Goal: Transaction & Acquisition: Purchase product/service

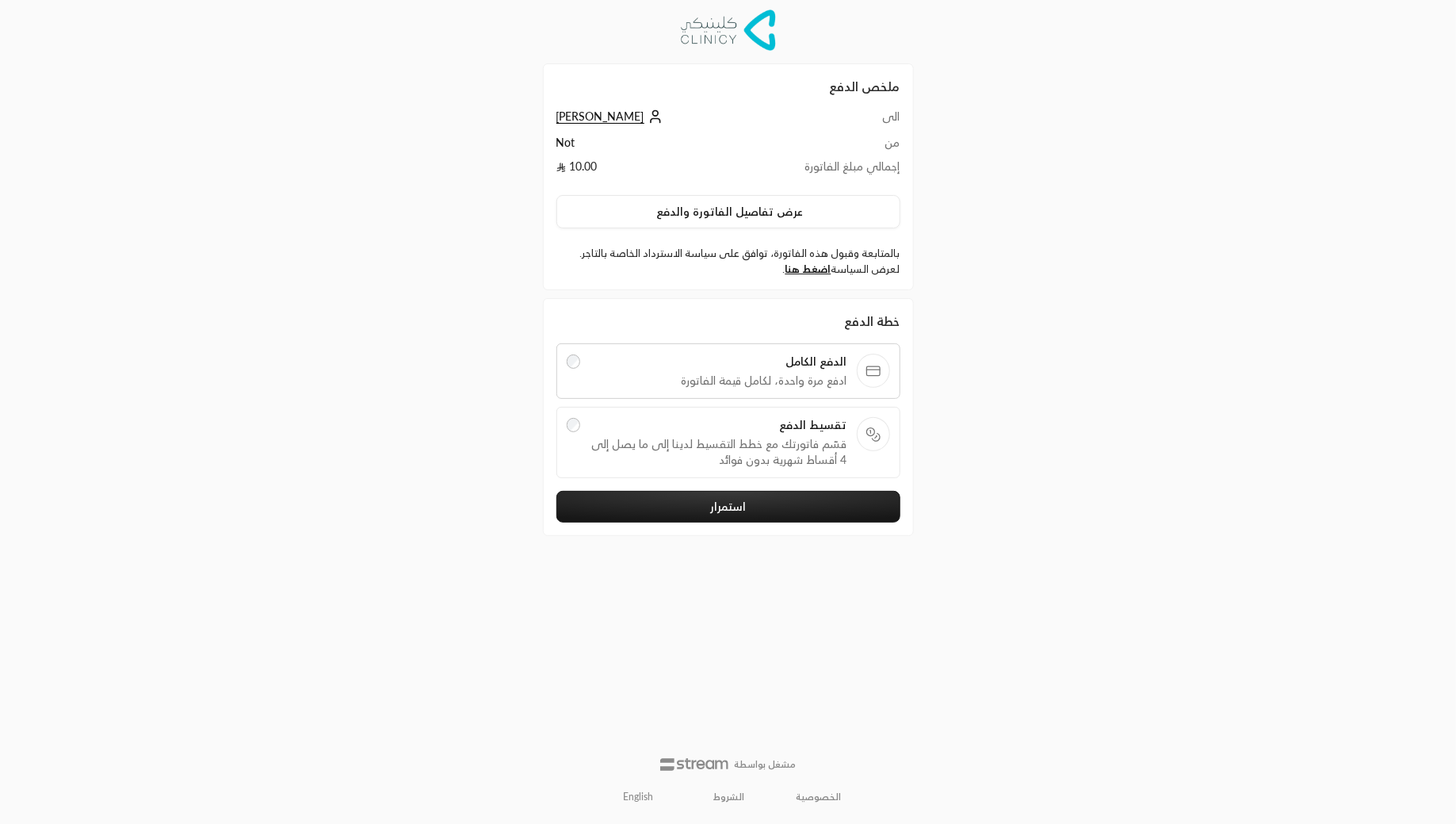
click at [880, 437] on icon at bounding box center [876, 438] width 8 height 8
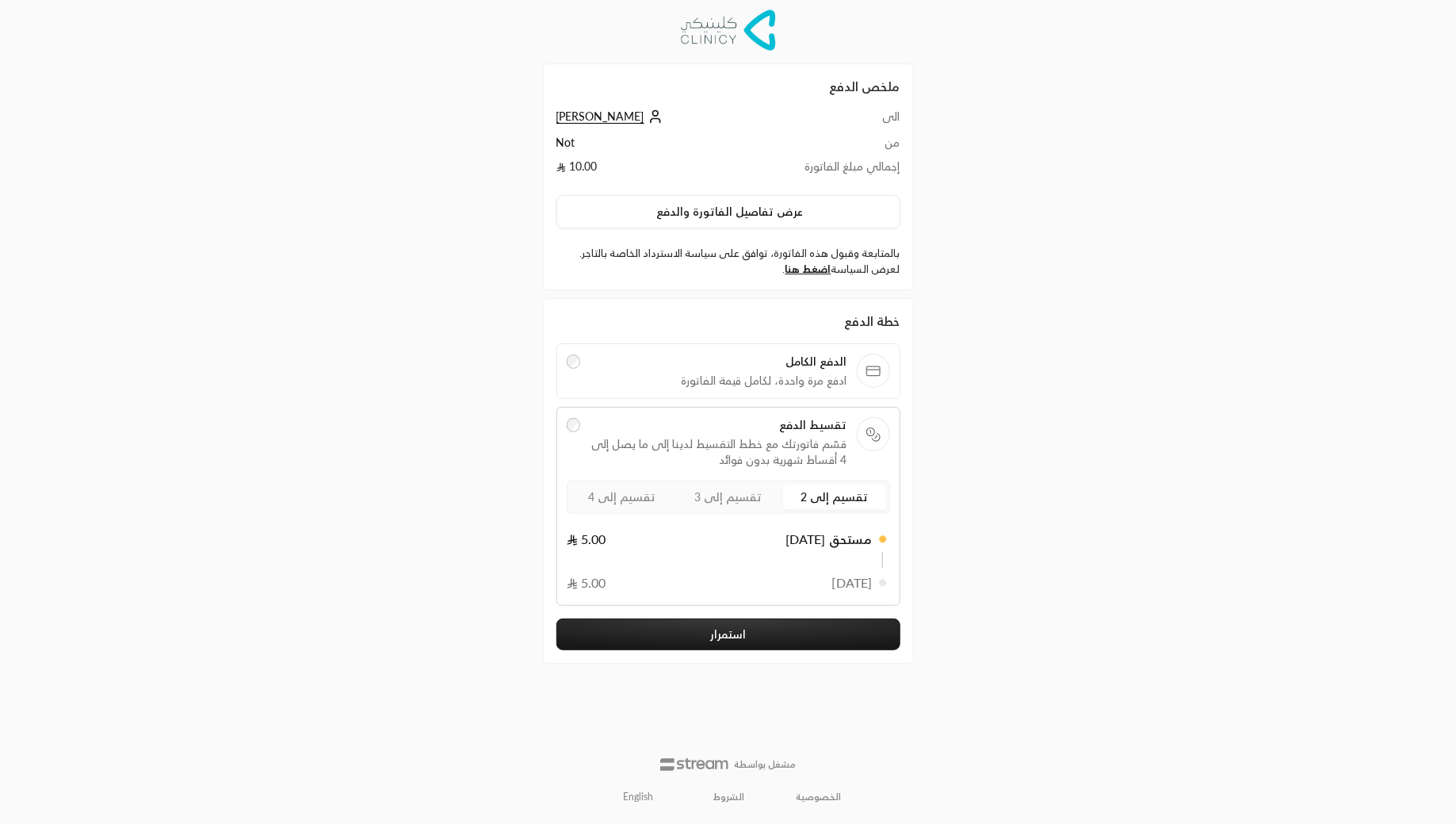
click at [812, 490] on span "تقسيم إلى 2" at bounding box center [834, 497] width 68 height 14
click at [738, 493] on span "تقسيم إلى 3" at bounding box center [728, 497] width 68 height 14
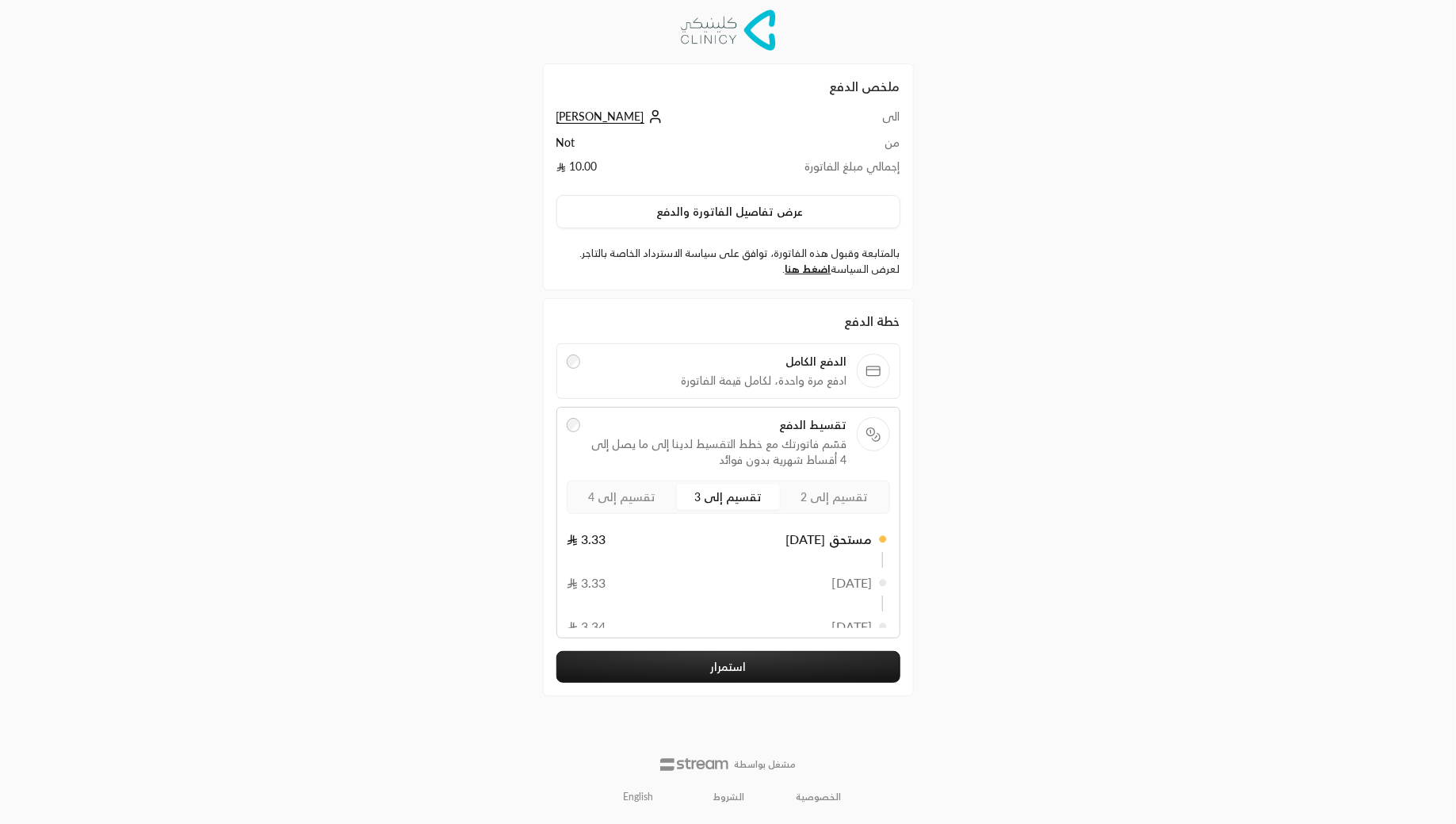
click at [649, 494] on span "تقسيم إلى 4" at bounding box center [621, 497] width 68 height 14
click at [819, 494] on span "تقسيم إلى 2" at bounding box center [834, 497] width 68 height 14
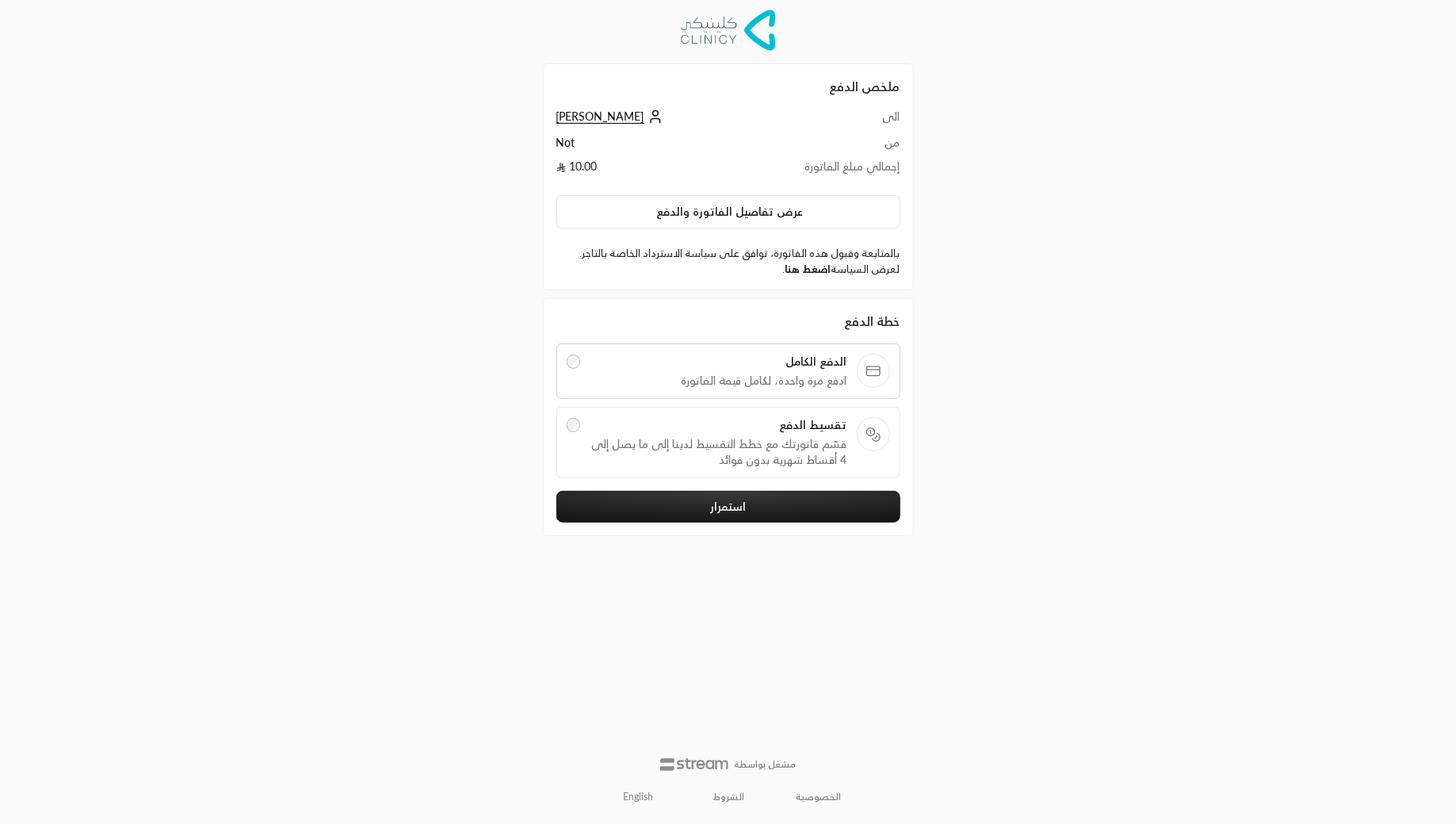
click at [807, 269] on link "اضغط هنا" at bounding box center [808, 268] width 46 height 13
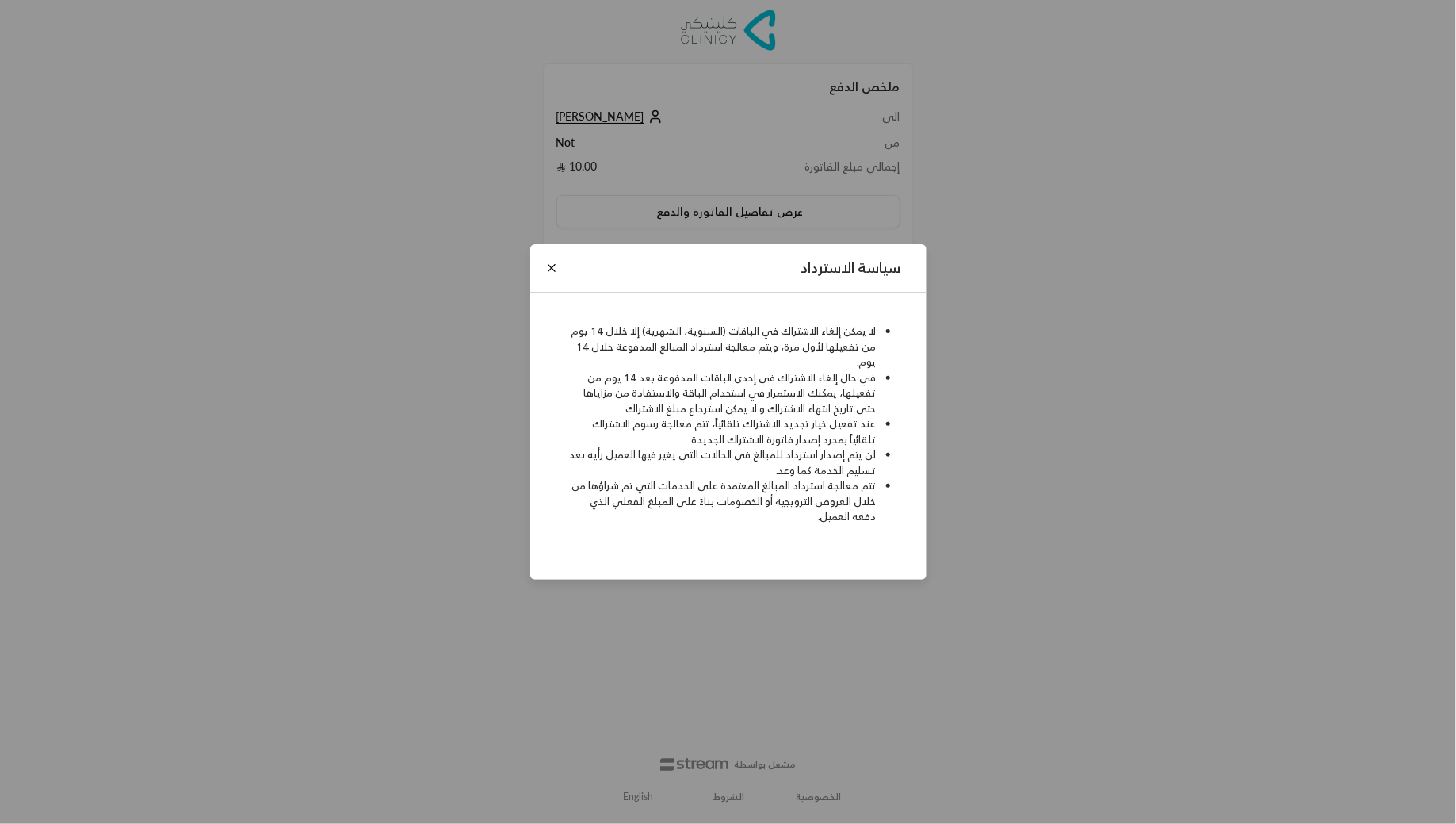
click at [819, 485] on li "تتم معالجة استرداد المبالغ المعتمدة على الخدمات التي تم شراؤها من خلال العروض ا…" at bounding box center [723, 501] width 309 height 47
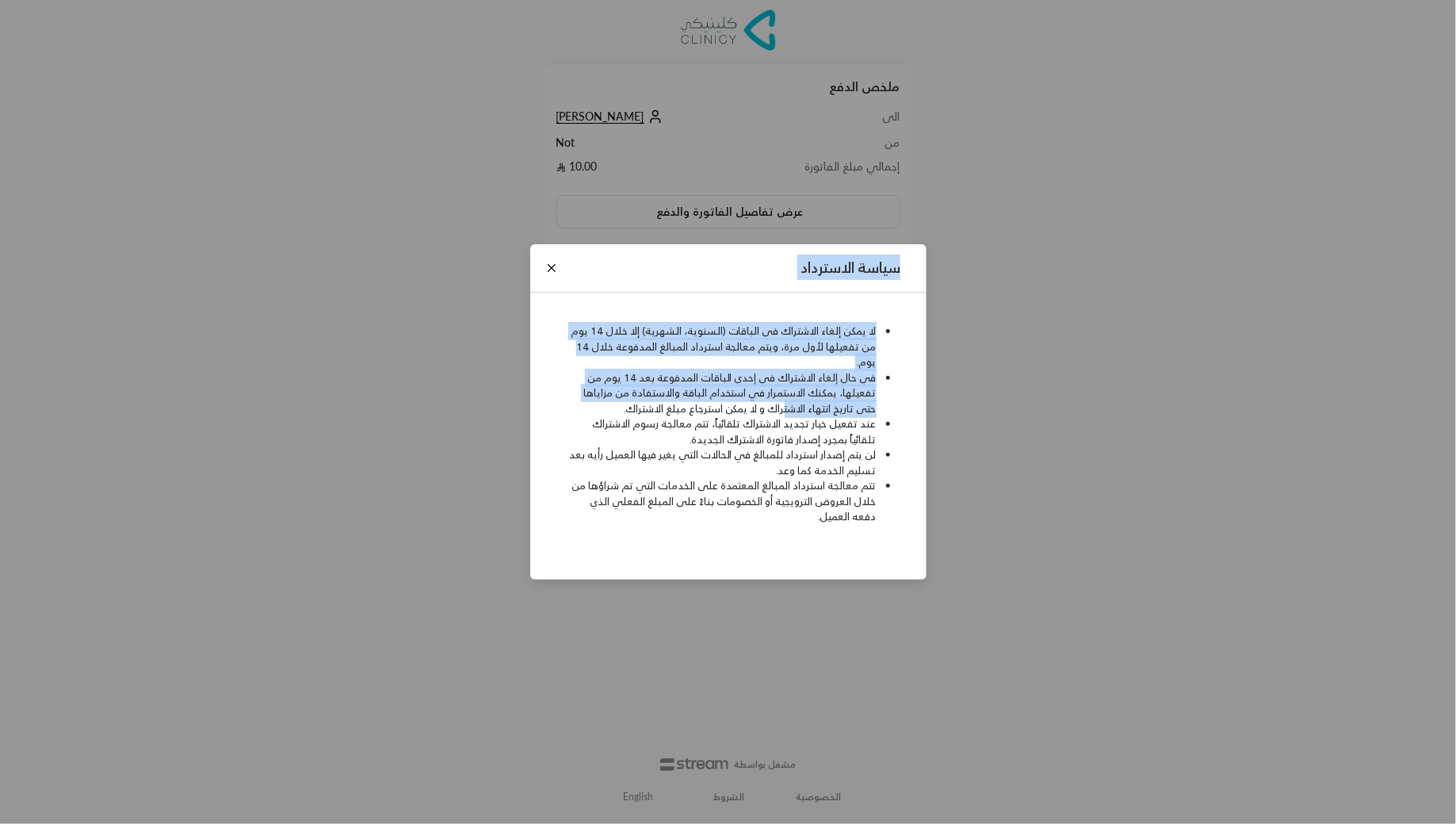
drag, startPoint x: 903, startPoint y: 266, endPoint x: 792, endPoint y: 407, distance: 179.4
click at [790, 407] on div "سياسة الاسترداد لا يمكن إلغاء الاشتراك في الباقات (السنوية، الشهرية) إلا خلال 1…" at bounding box center [728, 411] width 396 height 335
click at [792, 438] on li "عند تفعيل خيار تجديد الاشتراك تلقائياً، تتم معالجة رسوم الاشتراك تلقائياً بمجرد…" at bounding box center [723, 431] width 309 height 30
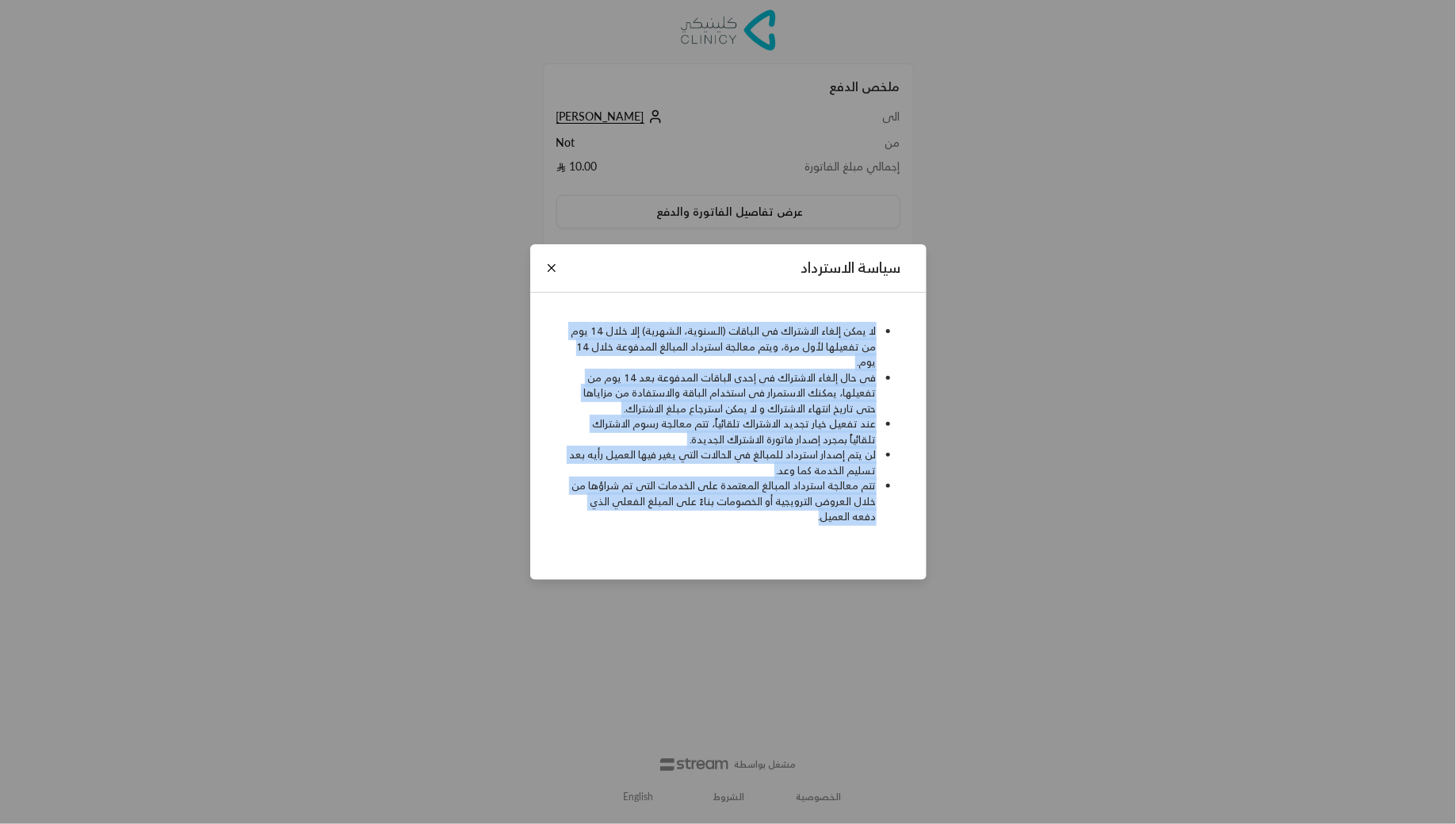
drag, startPoint x: 889, startPoint y: 327, endPoint x: 727, endPoint y: 560, distance: 283.8
click at [727, 560] on div "لا يمكن إلغاء الاشتراك في الباقات (السنوية، الشهرية) إلا خلال 14 يوم من تفعيلها…" at bounding box center [728, 437] width 396 height 287
click at [780, 493] on li "تتم معالجة استرداد المبالغ المعتمدة على الخدمات التي تم شراؤها من خلال العروض ا…" at bounding box center [723, 501] width 309 height 47
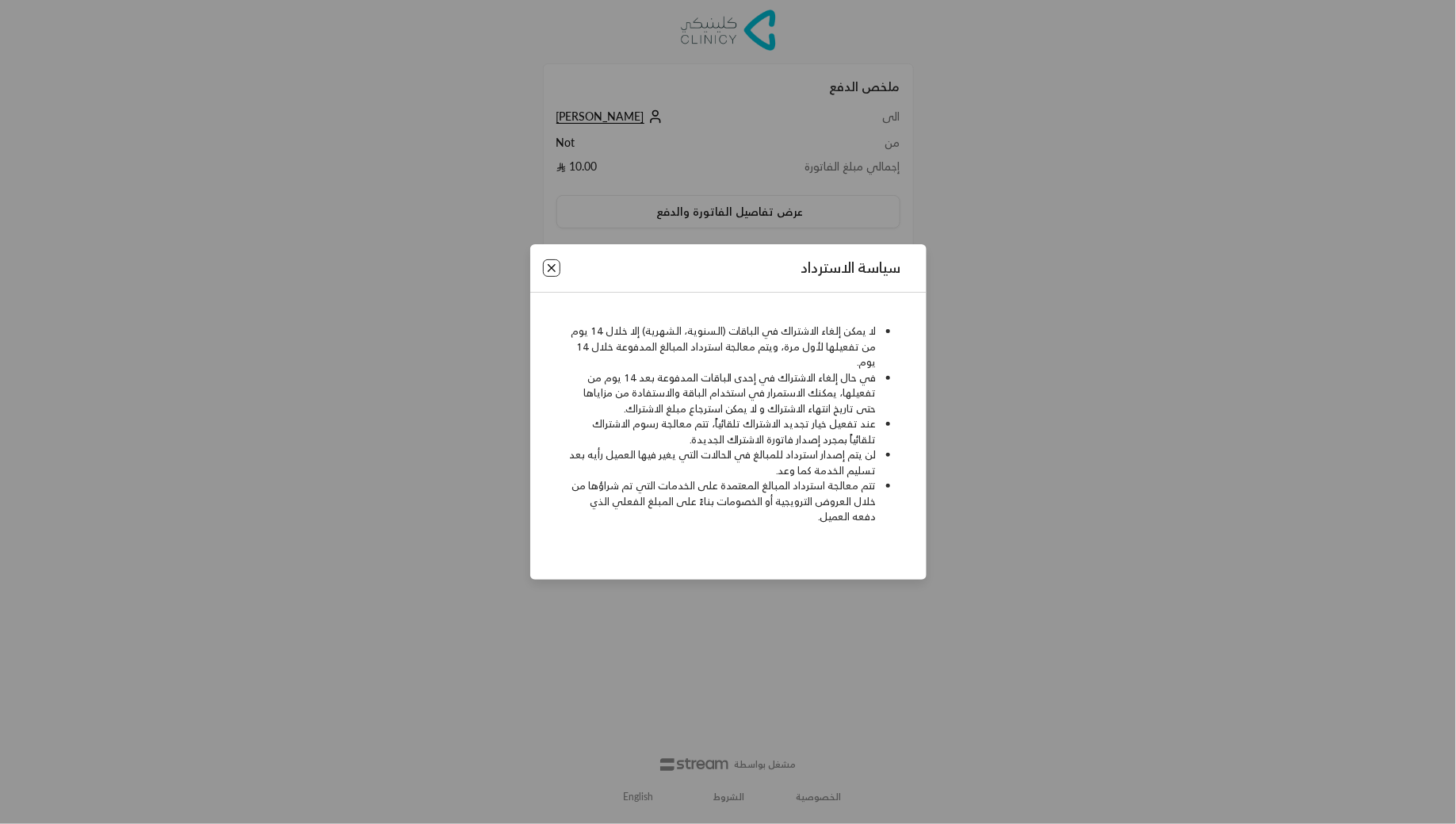
click at [546, 265] on button "Close" at bounding box center [552, 268] width 18 height 18
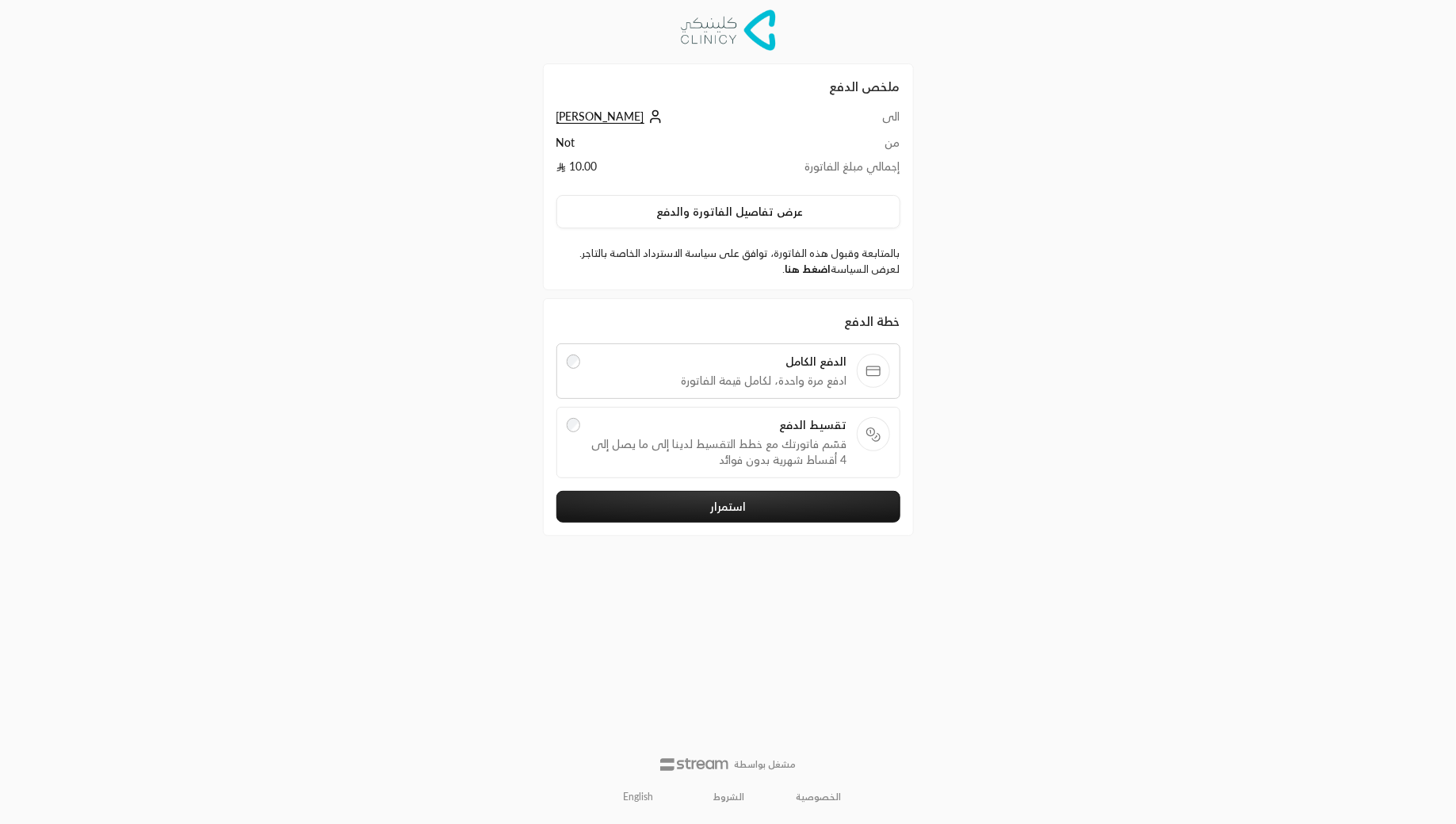
click at [796, 269] on link "اضغط هنا" at bounding box center [808, 268] width 46 height 13
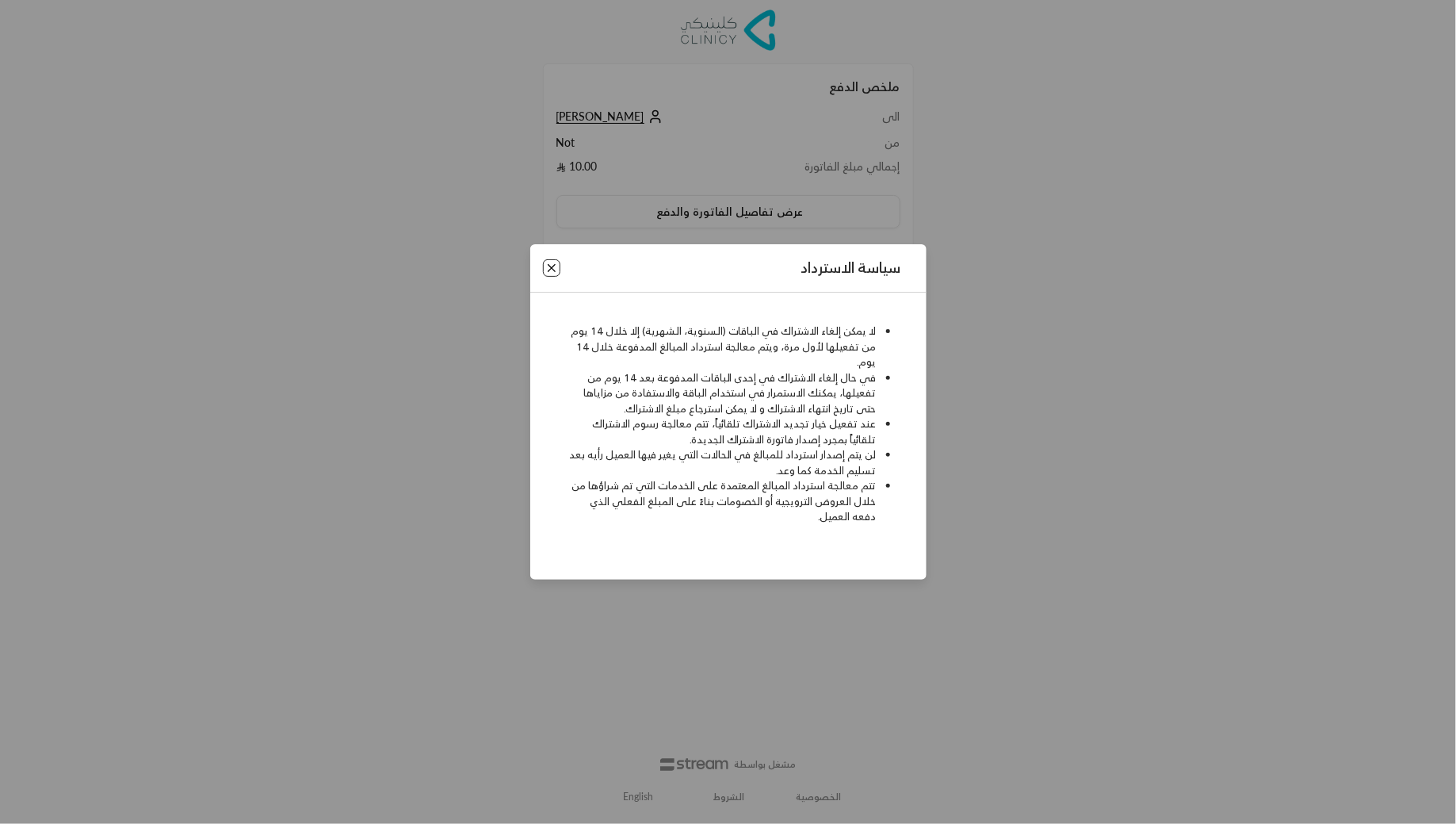
click at [550, 268] on button "Close" at bounding box center [552, 268] width 18 height 18
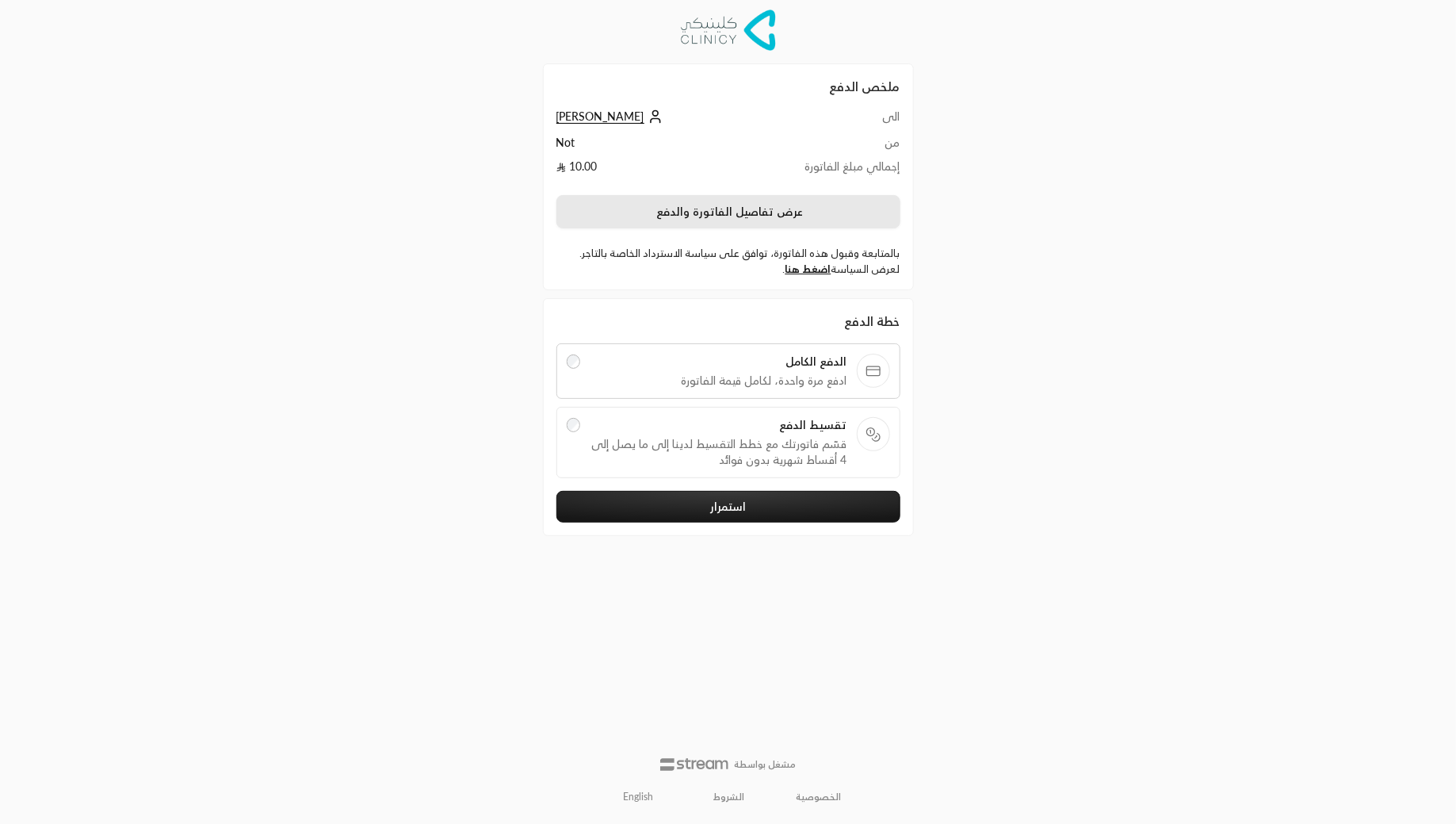
click at [816, 214] on button "عرض تفاصيل الفاتورة والدفع" at bounding box center [728, 211] width 344 height 33
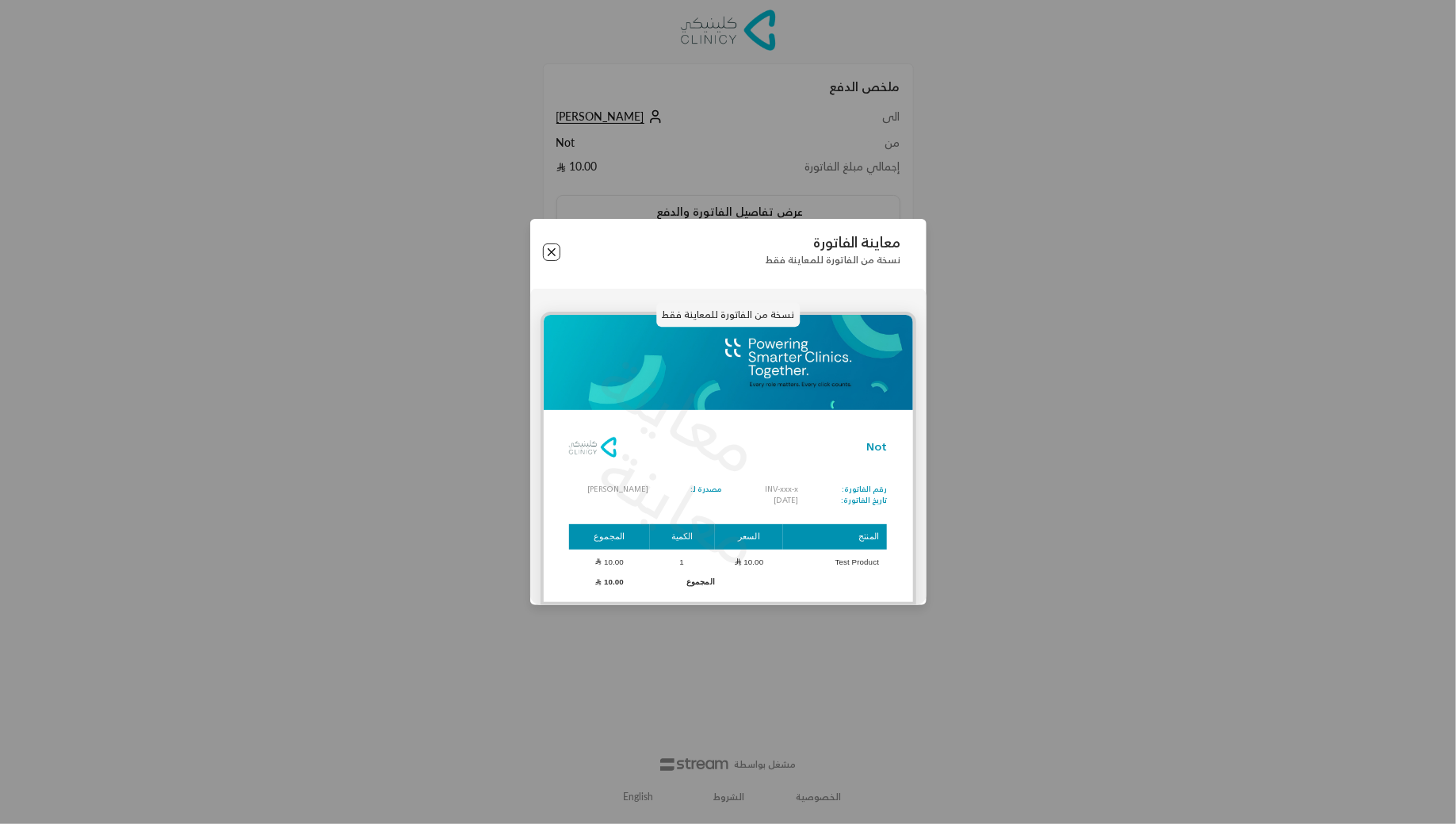
click at [554, 249] on button "Close" at bounding box center [552, 253] width 18 height 18
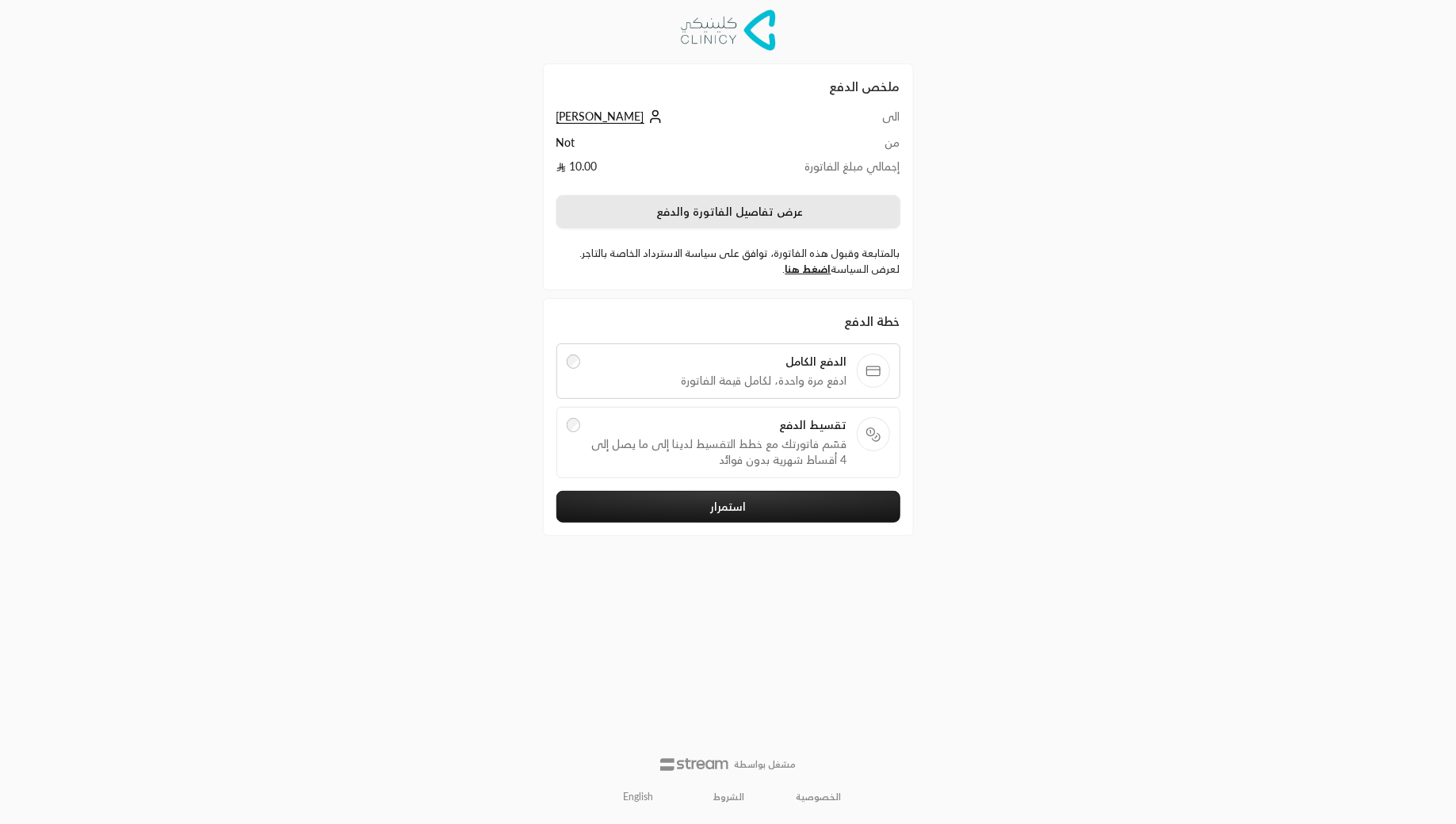
click at [727, 215] on button "عرض تفاصيل الفاتورة والدفع" at bounding box center [728, 211] width 344 height 33
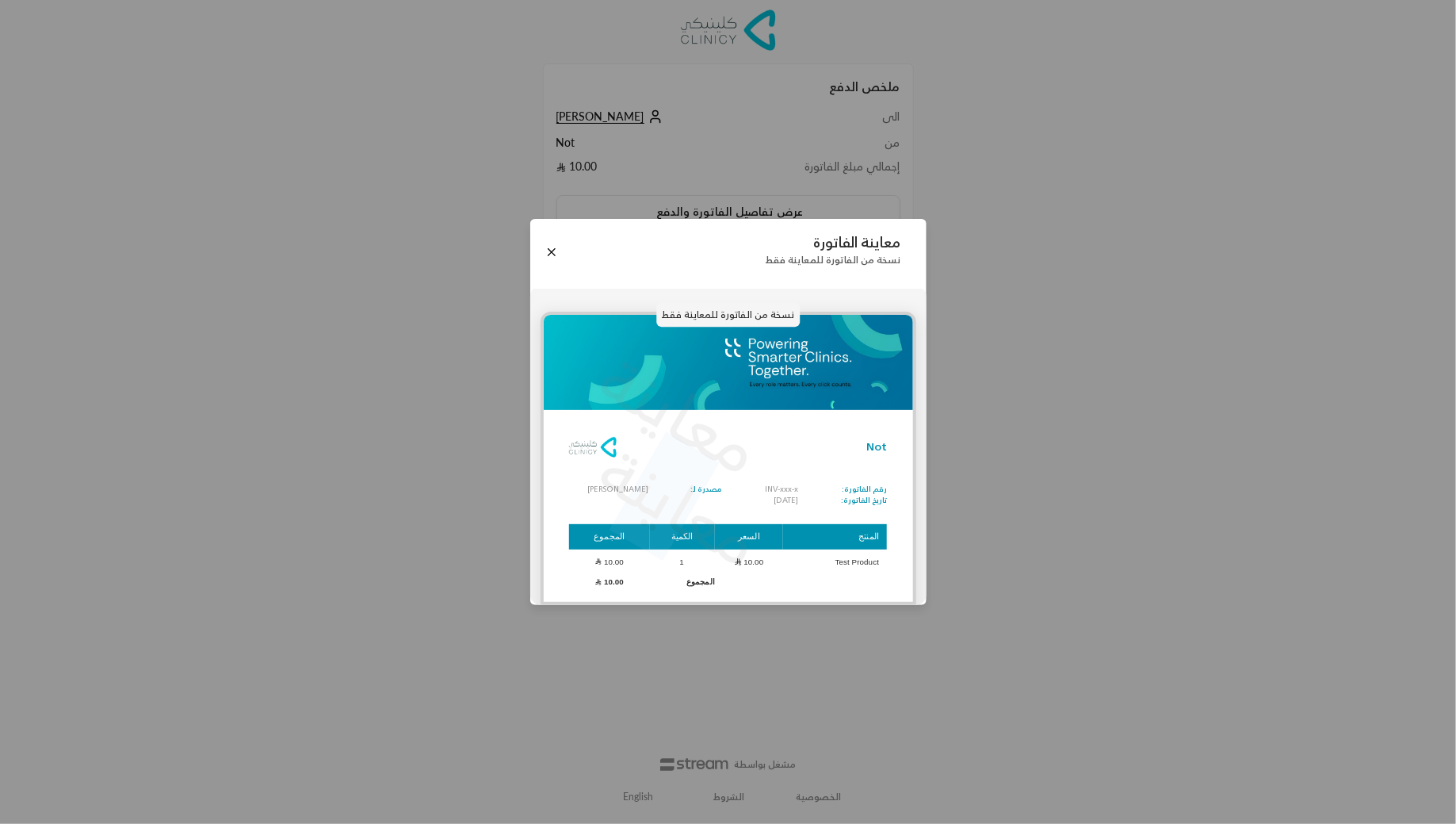
drag, startPoint x: 701, startPoint y: 494, endPoint x: 629, endPoint y: 494, distance: 72.0
click at [629, 494] on p "معاينة" at bounding box center [680, 506] width 195 height 167
click at [608, 486] on p "معاينة" at bounding box center [680, 506] width 195 height 167
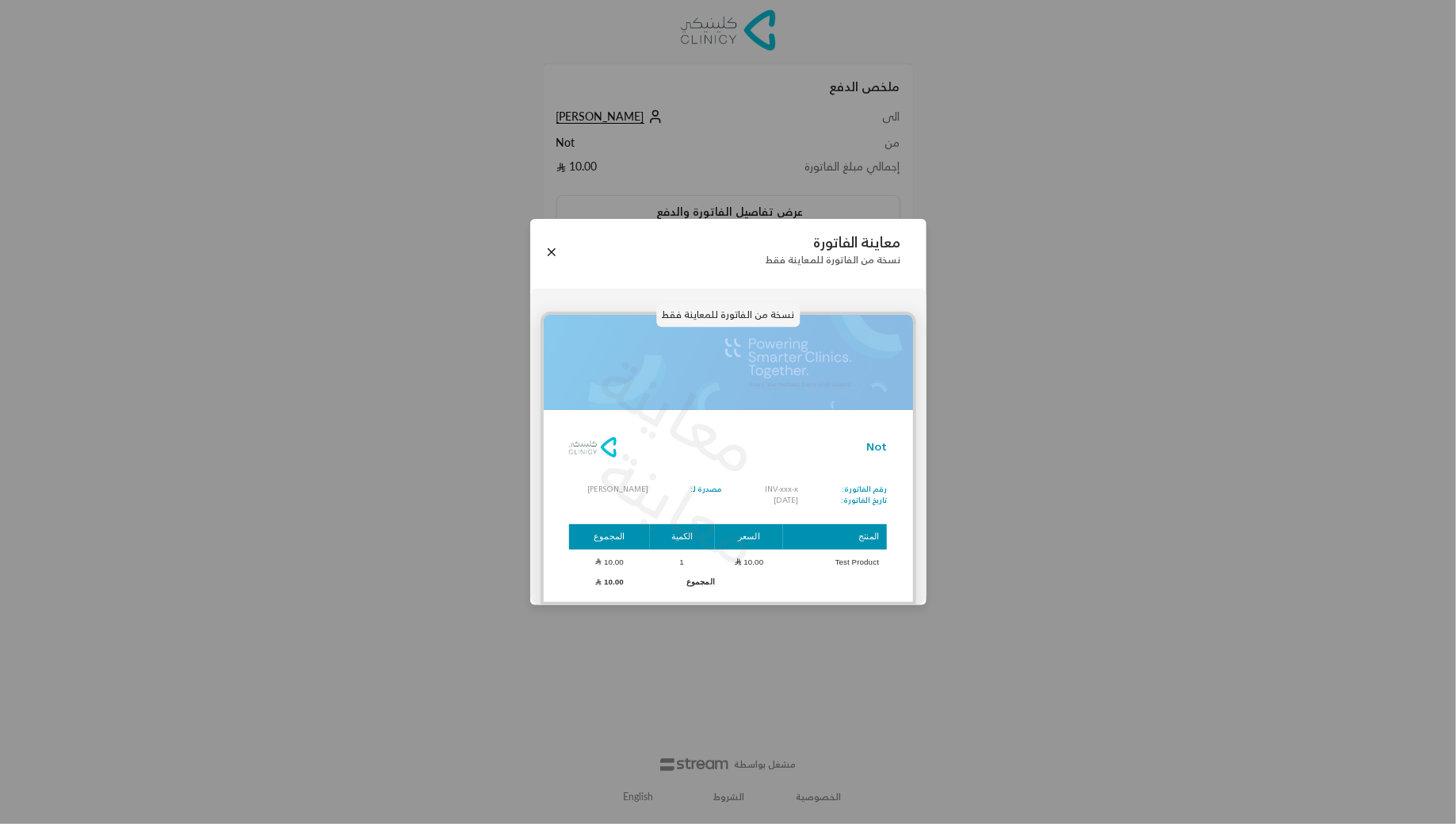
click at [608, 486] on p "معاينة" at bounding box center [680, 506] width 195 height 167
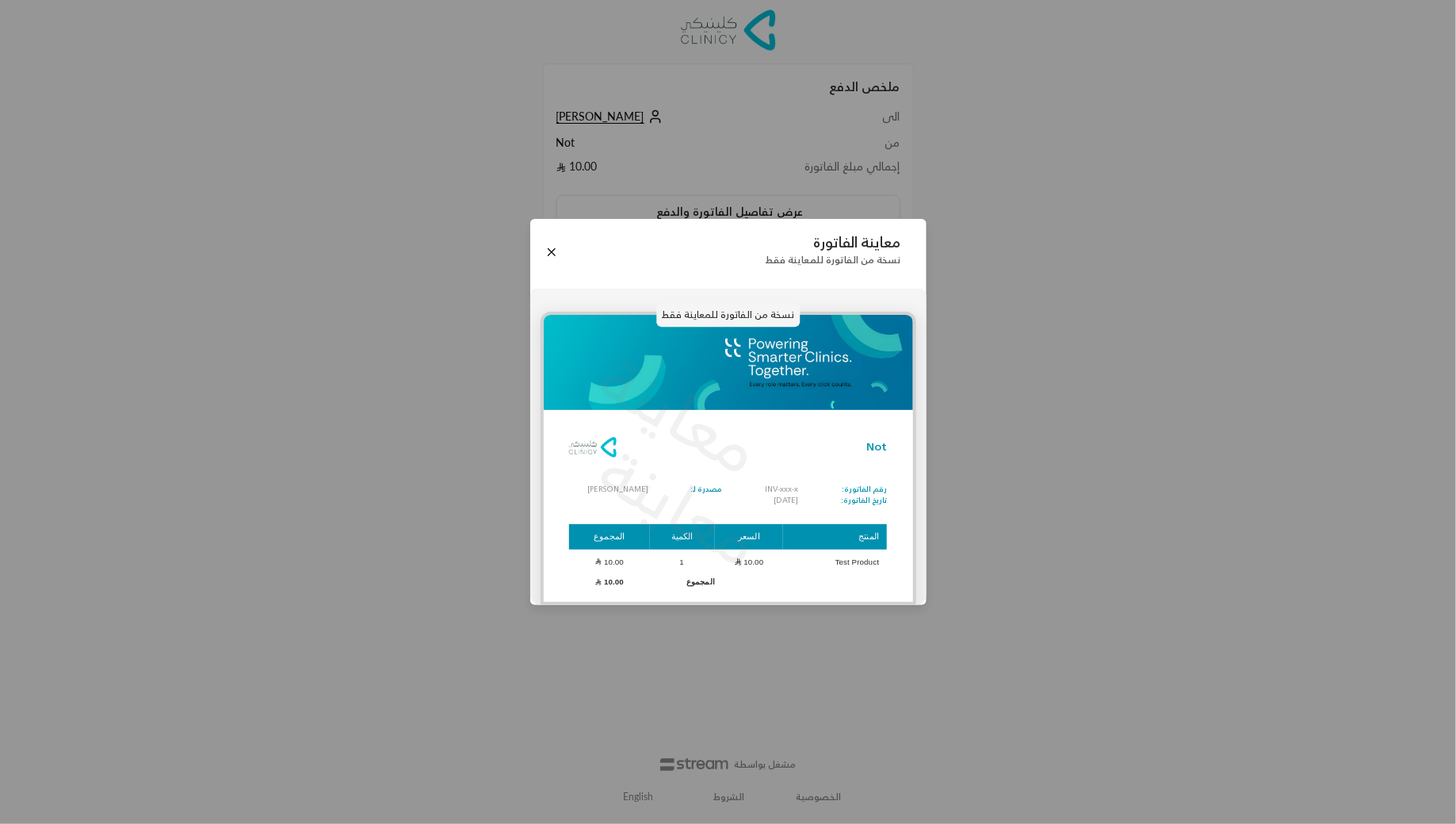
click at [769, 498] on p "معاينة" at bounding box center [680, 506] width 195 height 167
click at [835, 543] on th "المنتج" at bounding box center [836, 537] width 104 height 27
click at [551, 259] on button "Close" at bounding box center [552, 253] width 18 height 18
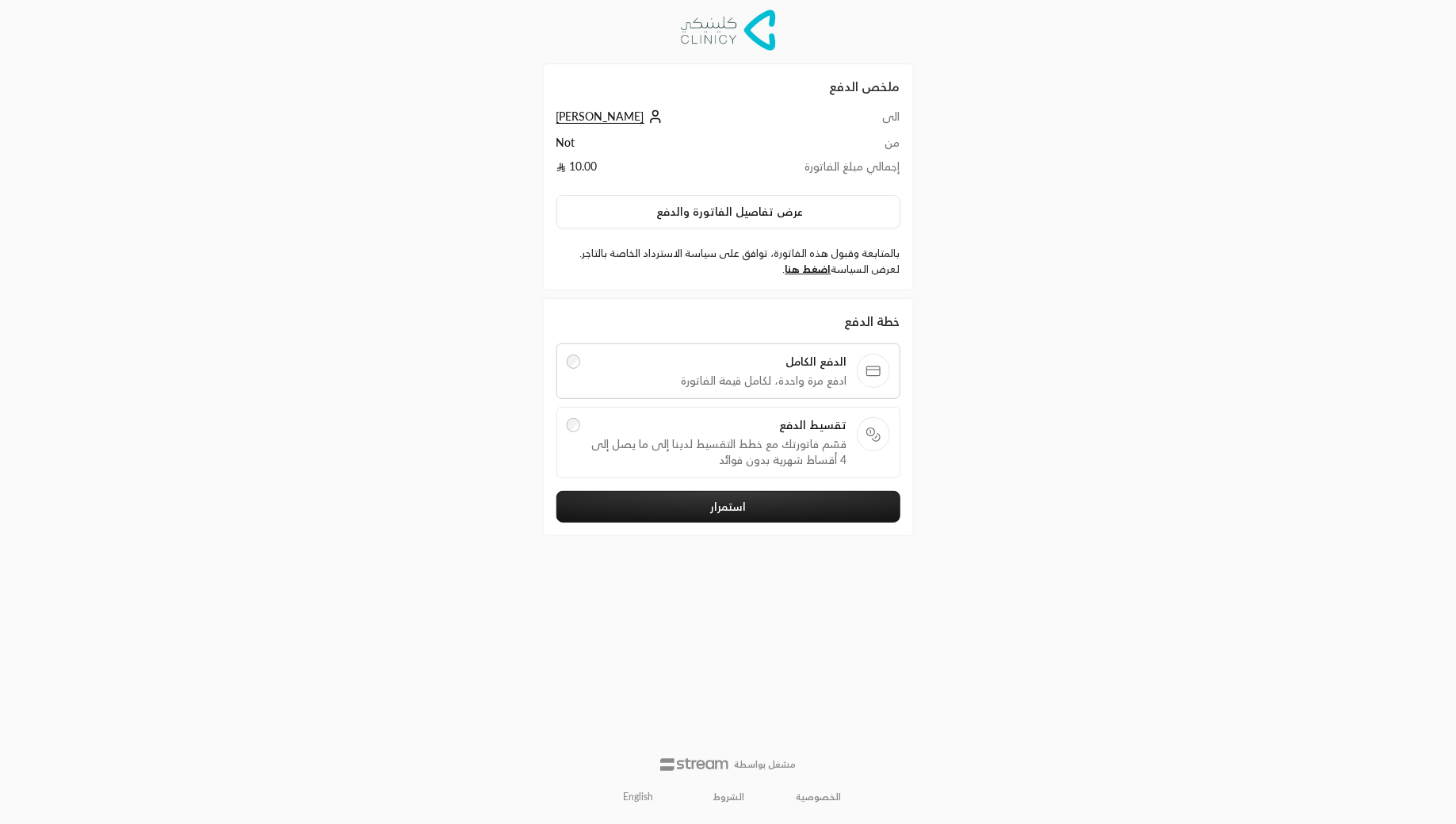
click at [802, 366] on span "الدفع الكامل" at bounding box center [719, 362] width 258 height 16
click at [786, 424] on span "تقسيط الدفع" at bounding box center [719, 425] width 258 height 16
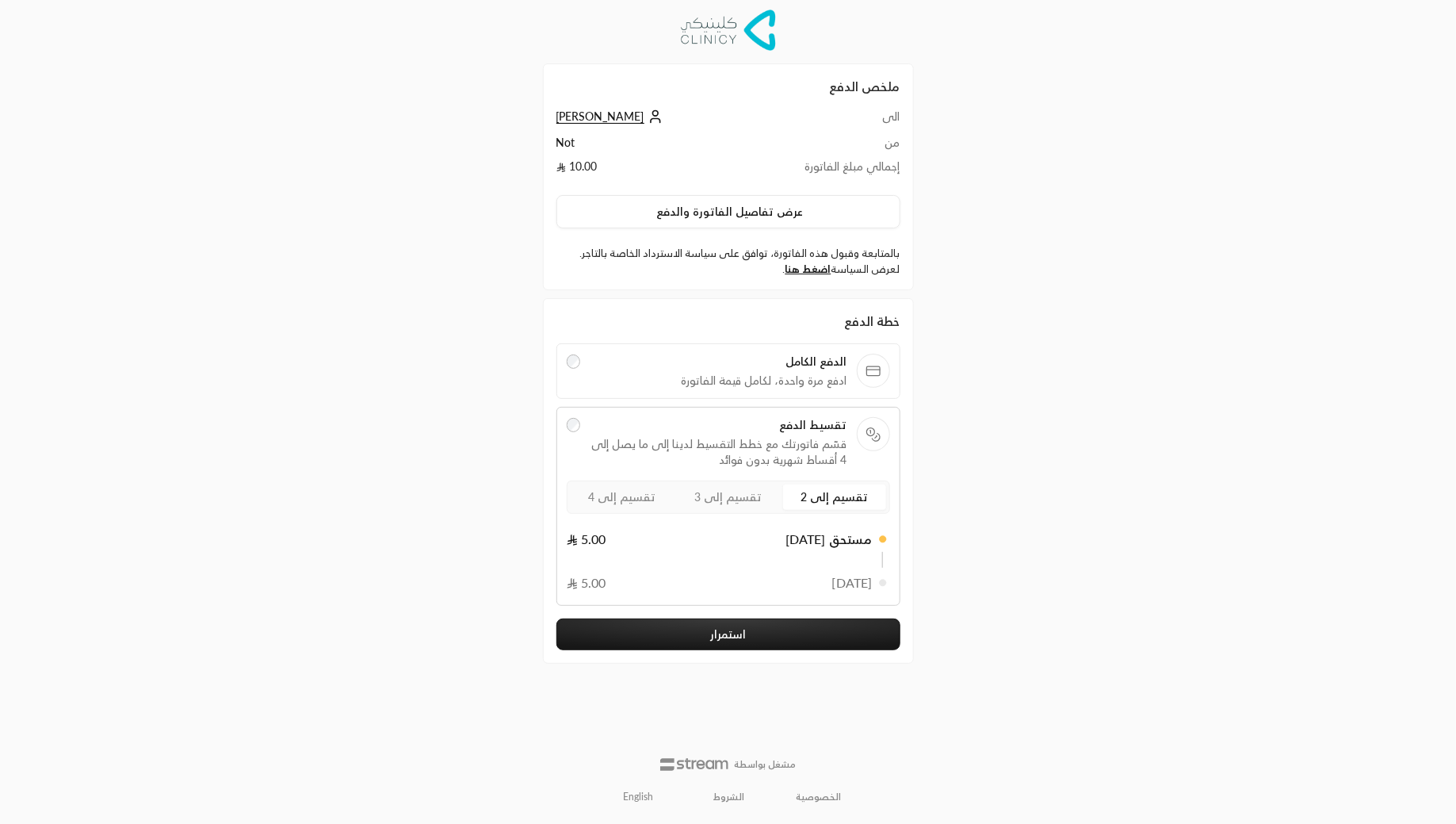
click at [728, 494] on span "تقسيم إلى 3" at bounding box center [728, 497] width 68 height 14
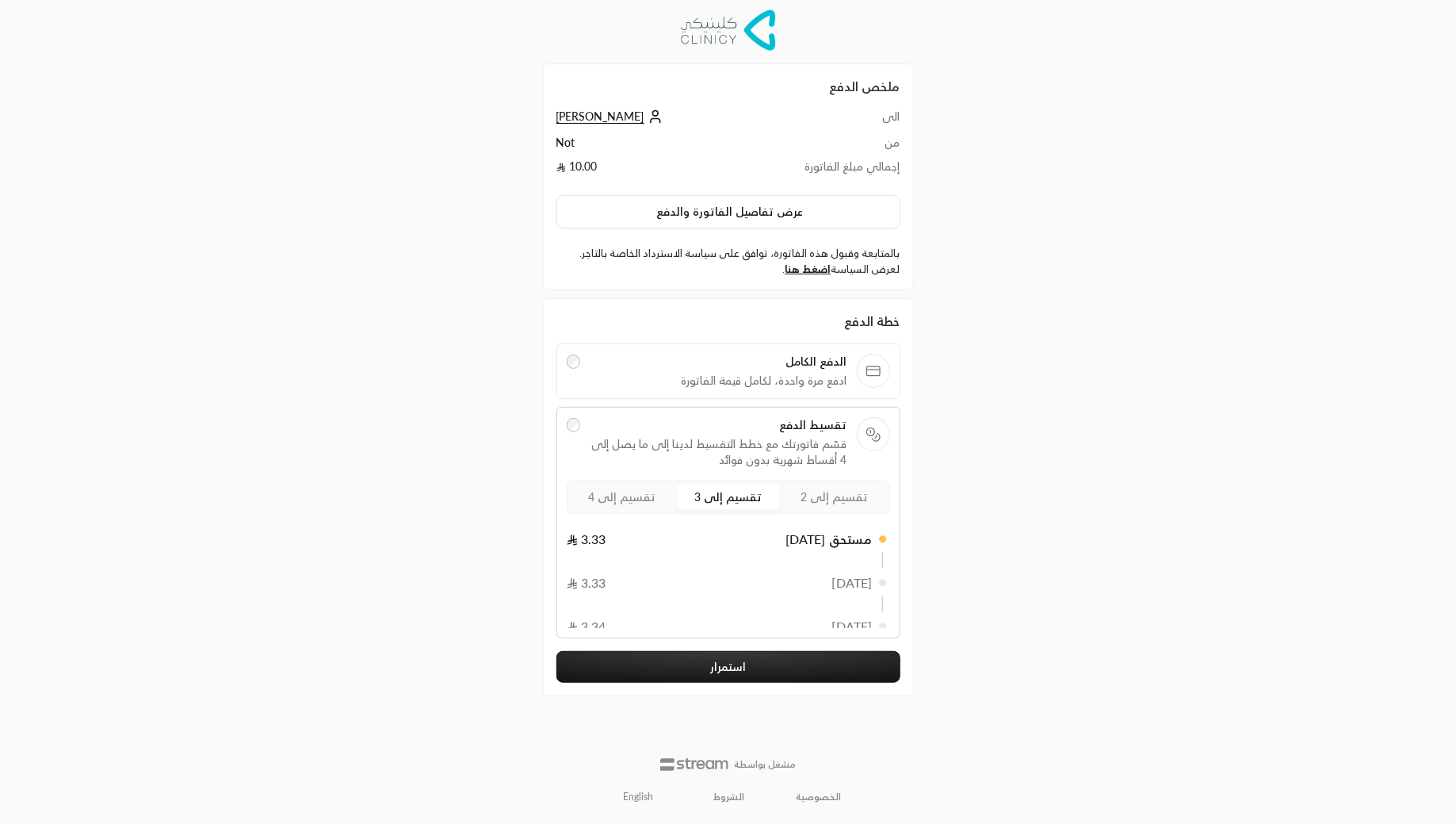
click at [634, 498] on span "تقسيم إلى 4" at bounding box center [621, 497] width 68 height 14
click at [923, 383] on div "ملخص الدفع الى [PERSON_NAME] من Not إجمالي مبلغ الفاتورة 10.00 عرض تفاصيل الفات…" at bounding box center [728, 412] width 396 height 824
click at [845, 485] on label "تقسيم إلى 2" at bounding box center [835, 498] width 103 height 26
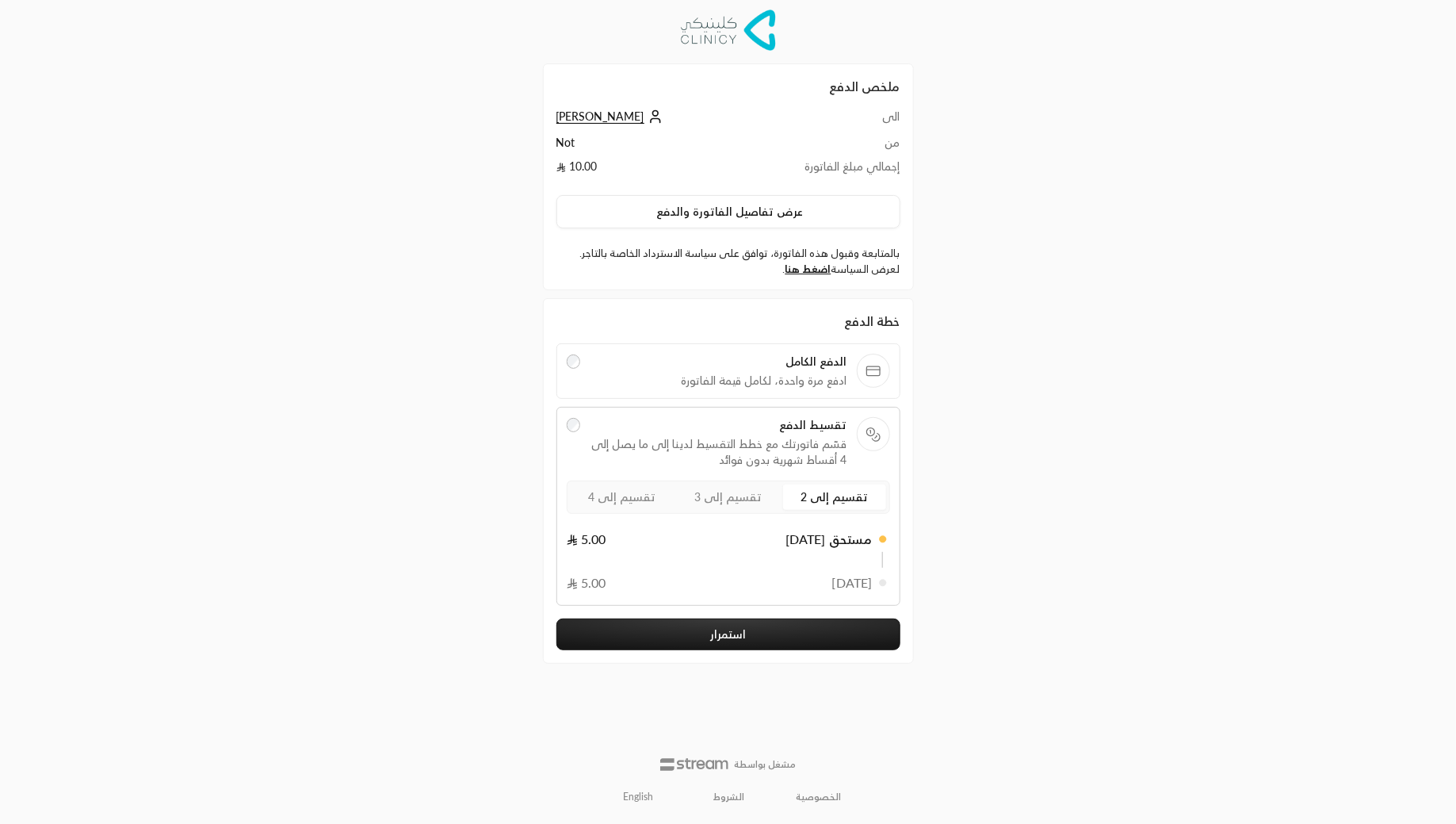
click at [751, 501] on label "تقسيم إلى 3" at bounding box center [728, 498] width 103 height 26
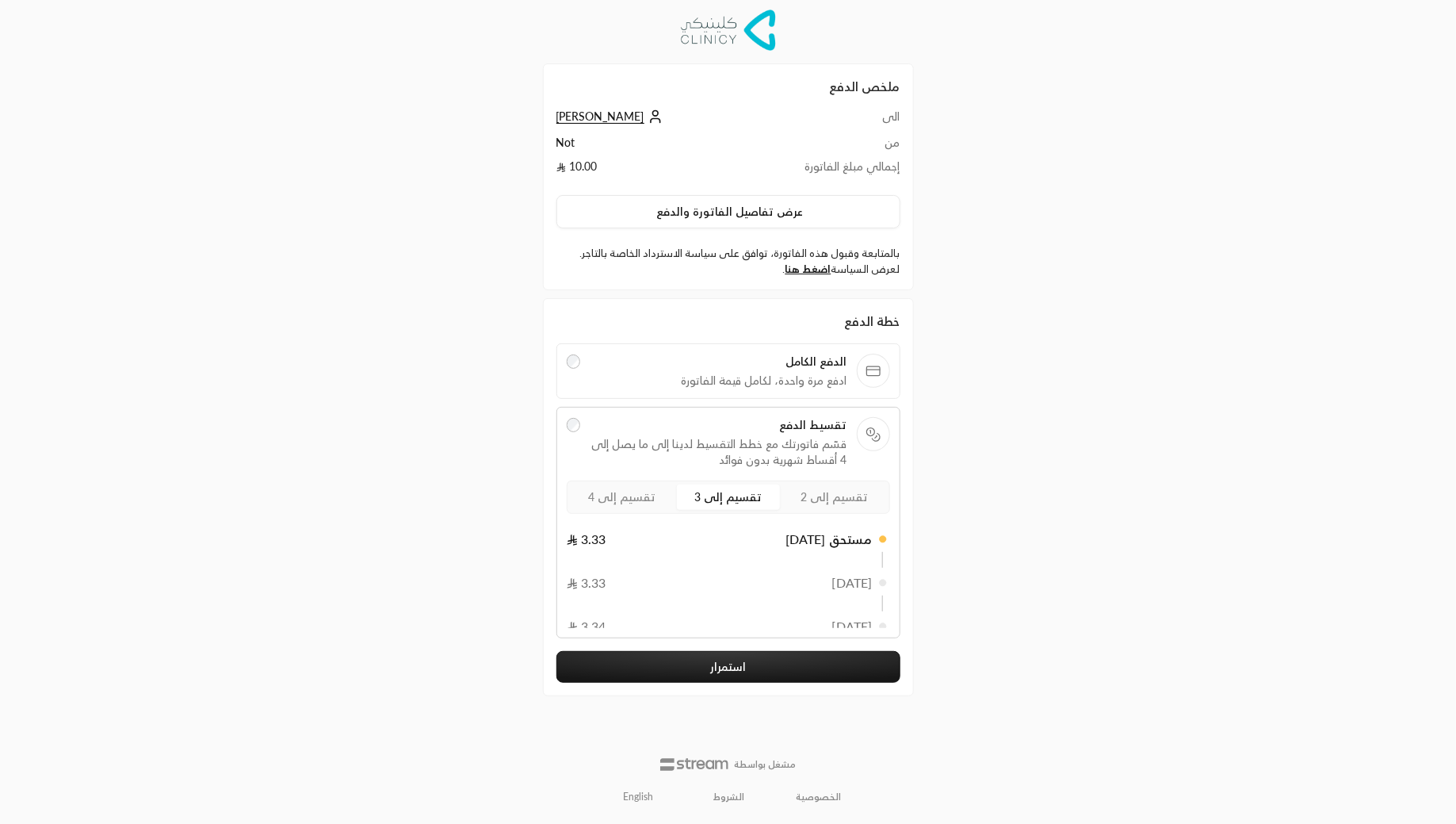
click at [648, 490] on span "تقسيم إلى 4" at bounding box center [621, 497] width 68 height 14
click at [826, 493] on span "تقسيم إلى 2" at bounding box center [834, 497] width 68 height 14
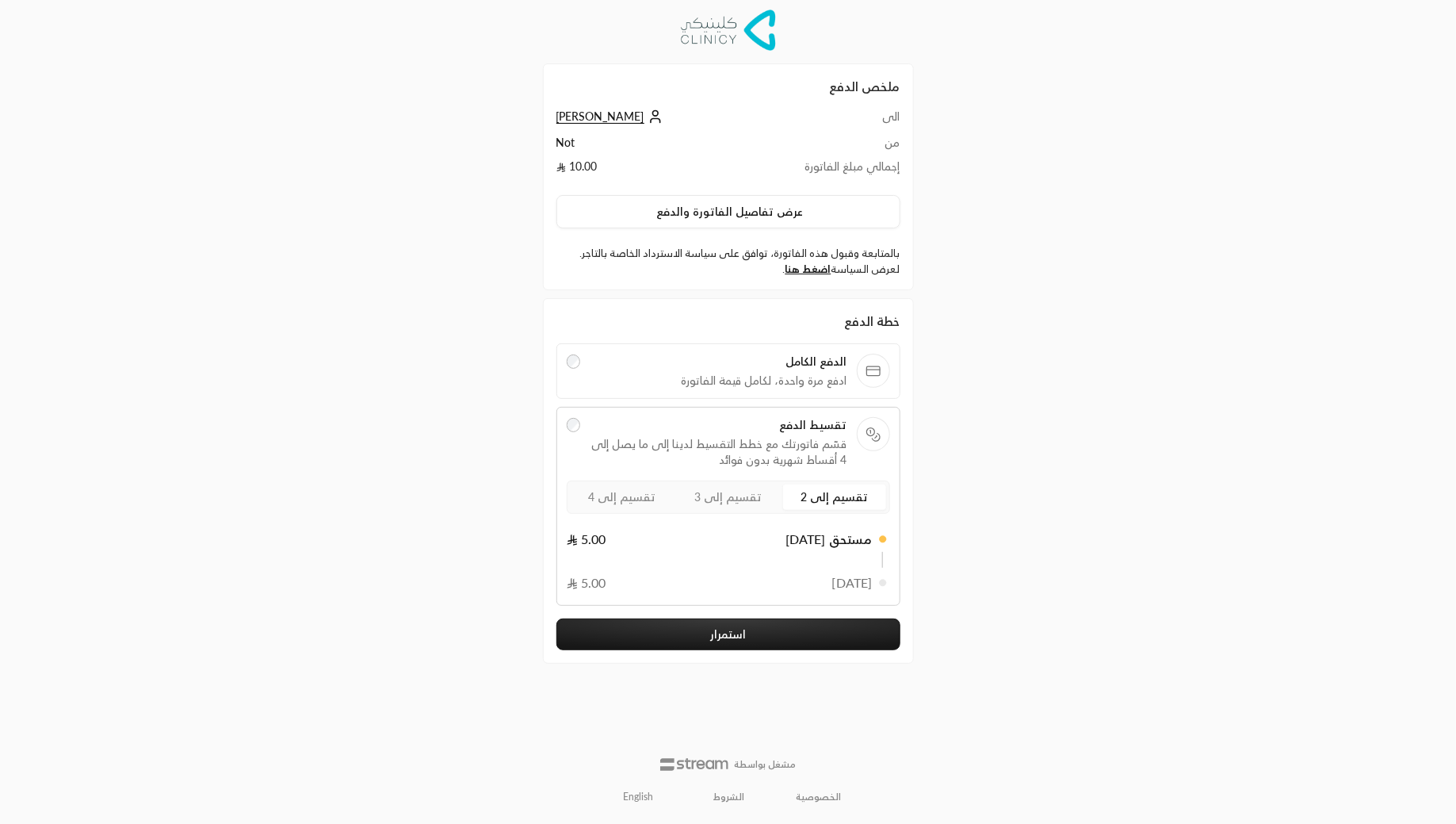
click at [612, 114] on span "[PERSON_NAME]" at bounding box center [601, 116] width 88 height 15
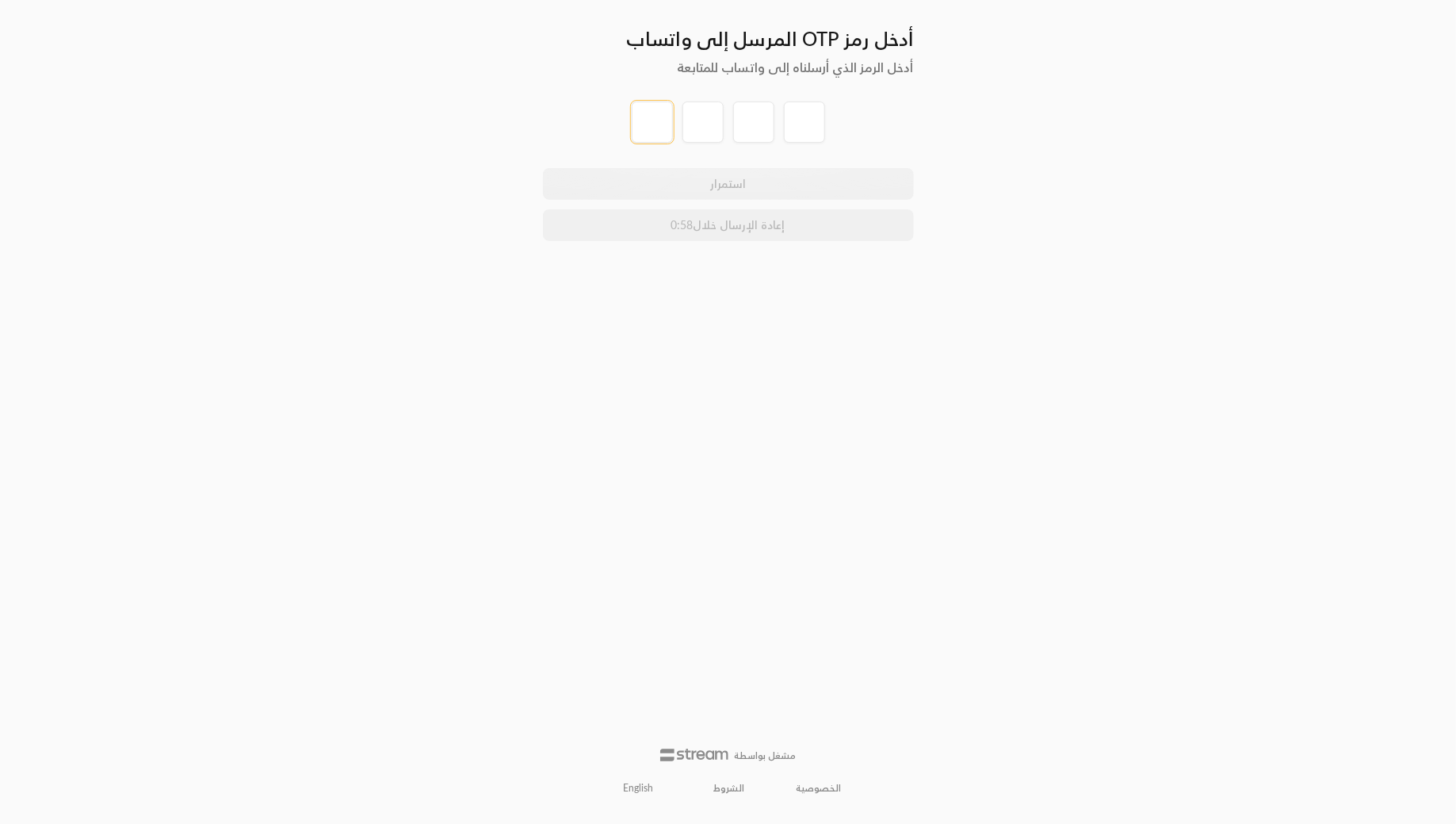
click at [645, 126] on input "tel" at bounding box center [653, 122] width 41 height 41
type input "7"
type input "2"
type input "5"
type input "7"
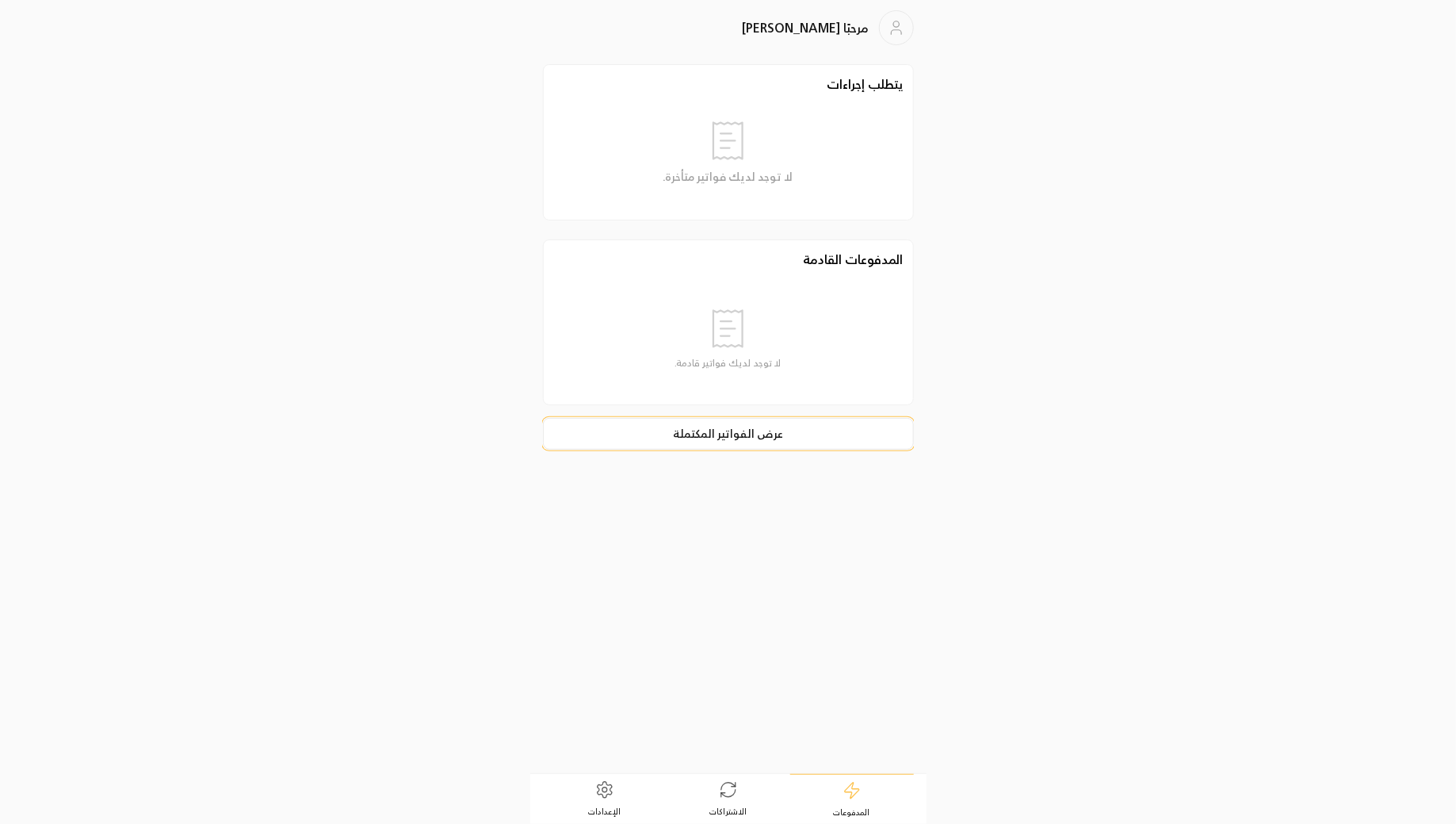
click at [705, 435] on link "عرض الفواتير المكتملة" at bounding box center [728, 434] width 371 height 31
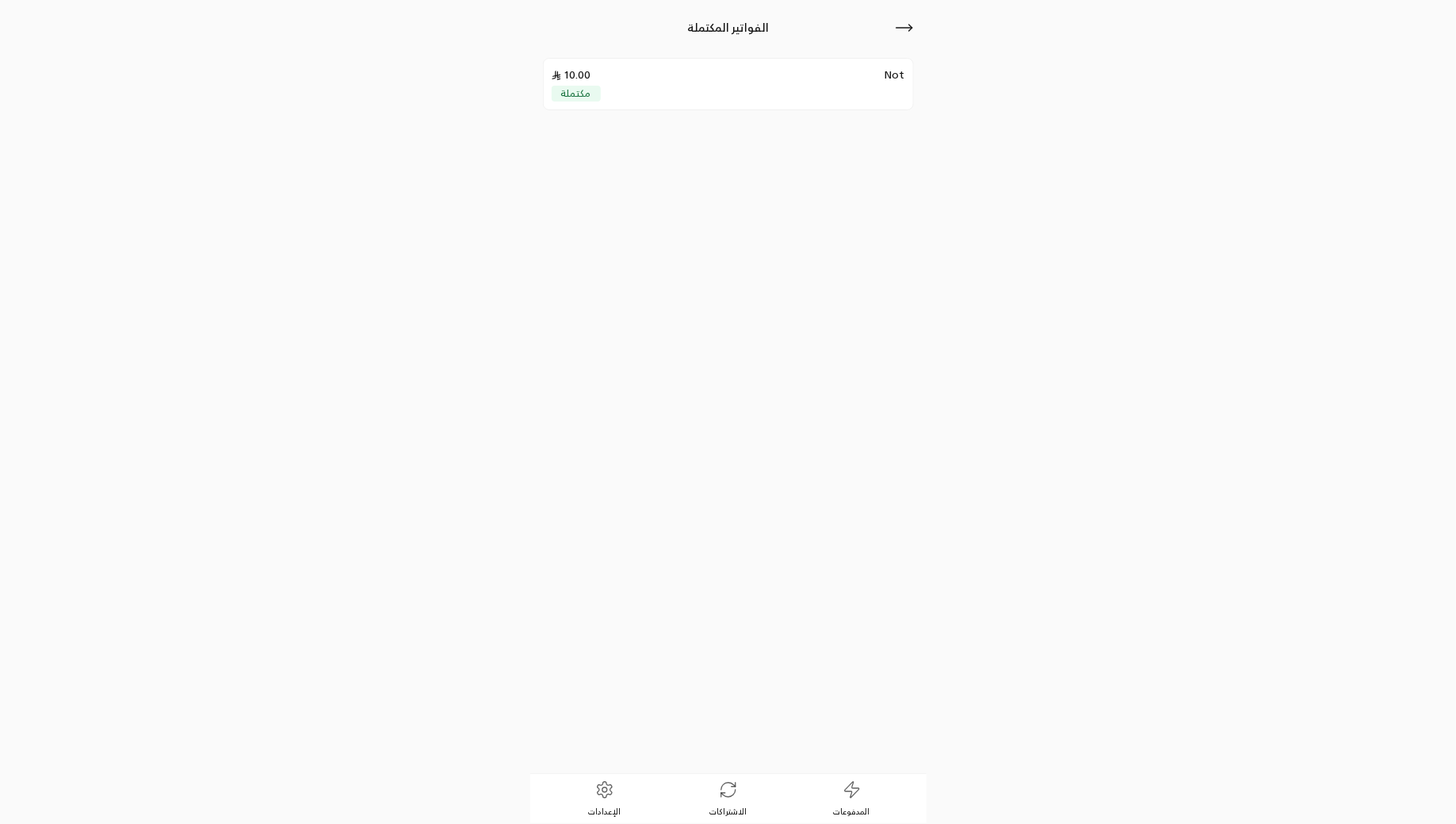
click at [906, 28] on icon at bounding box center [903, 28] width 19 height 19
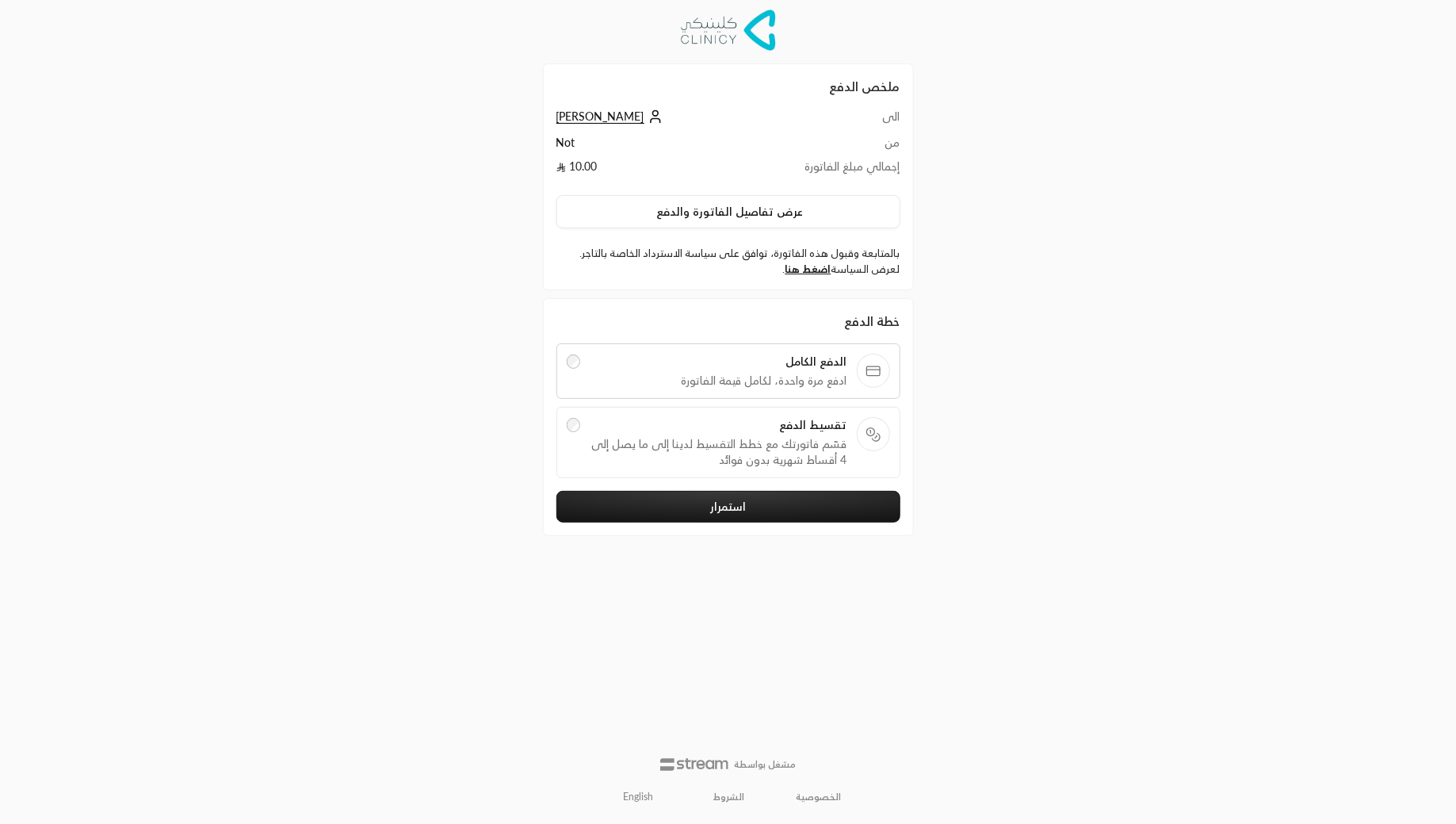
click at [387, 333] on div "ملخص الدفع الى [PERSON_NAME] من Not إجمالي مبلغ الفاتورة 10.00 عرض تفاصيل الفات…" at bounding box center [728, 412] width 728 height 824
click at [686, 503] on button "استمرار" at bounding box center [728, 506] width 344 height 31
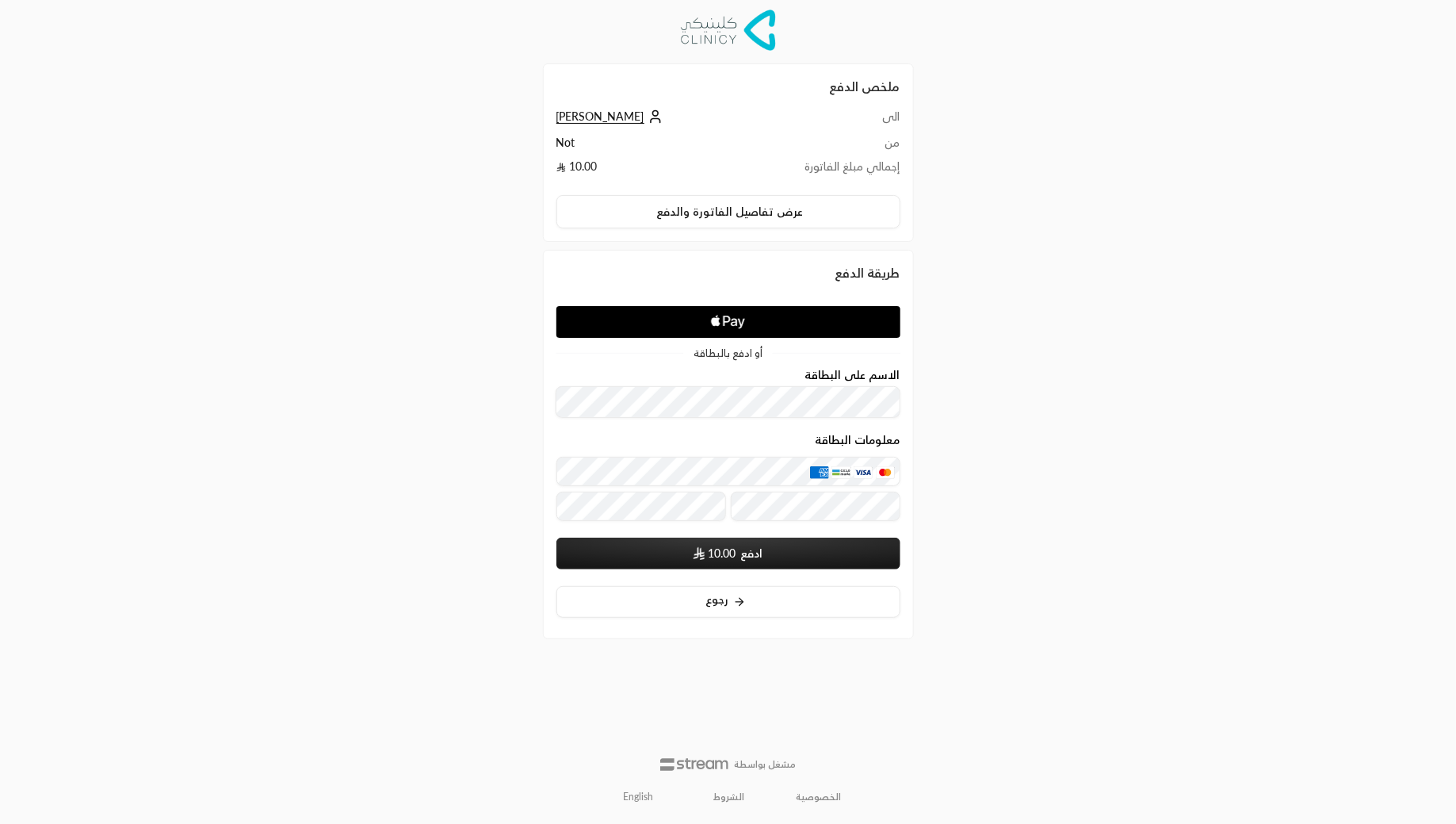
drag, startPoint x: 510, startPoint y: 268, endPoint x: 1029, endPoint y: 291, distance: 519.5
click at [1027, 291] on div "ملخص الدفع الى [PERSON_NAME] من Not إجمالي مبلغ الفاتورة 10.00 عرض تفاصيل الفات…" at bounding box center [728, 412] width 728 height 824
click at [1029, 291] on div "ملخص الدفع الى [PERSON_NAME] من Not إجمالي مبلغ الفاتورة 10.00 عرض تفاصيل الفات…" at bounding box center [728, 412] width 728 height 824
click at [666, 489] on div "معلومات البطاقة" at bounding box center [728, 488] width 344 height 64
